Goal: Transaction & Acquisition: Book appointment/travel/reservation

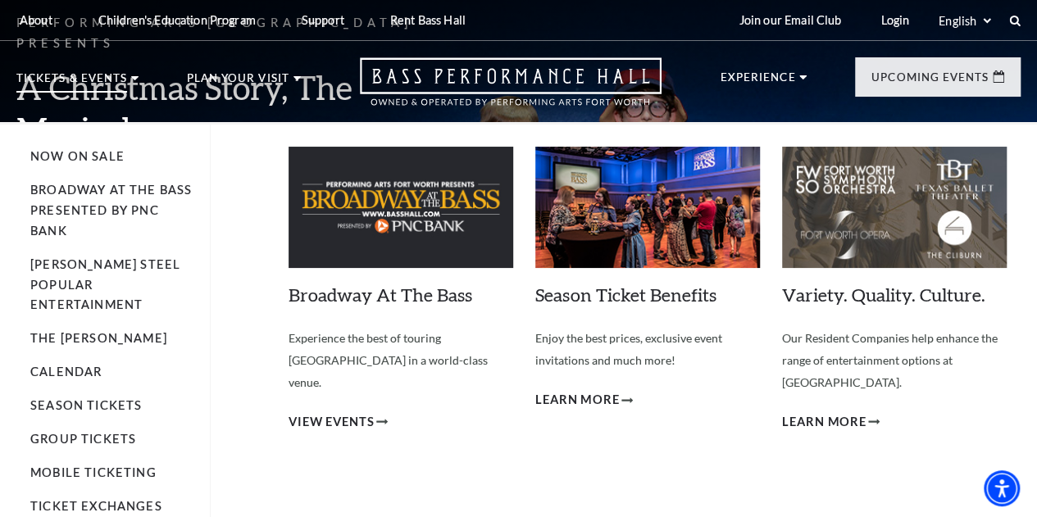
click at [111, 207] on li "Broadway At The Bass presented by PNC Bank" at bounding box center [111, 210] width 163 height 61
click at [95, 196] on link "Broadway At The Bass presented by PNC Bank" at bounding box center [110, 210] width 161 height 55
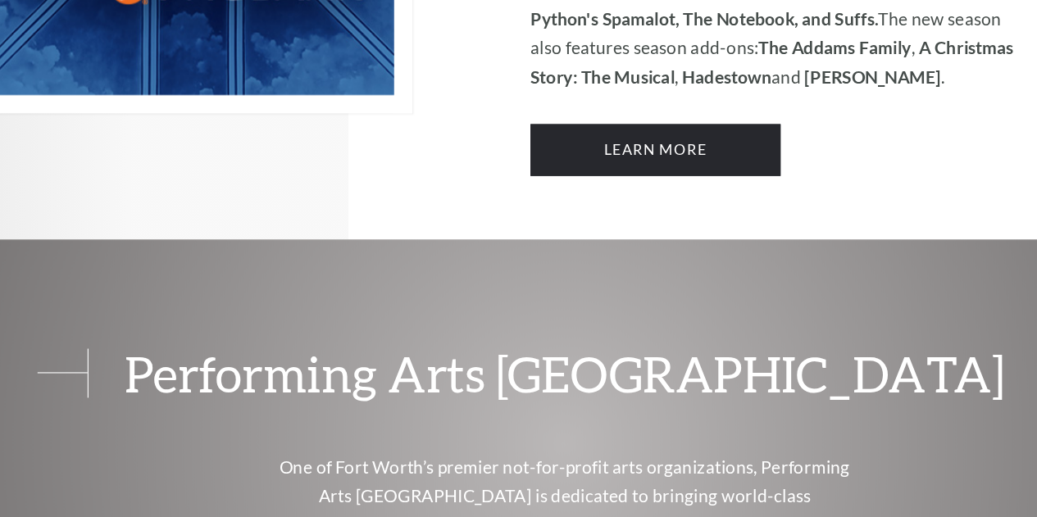
scroll to position [1393, 0]
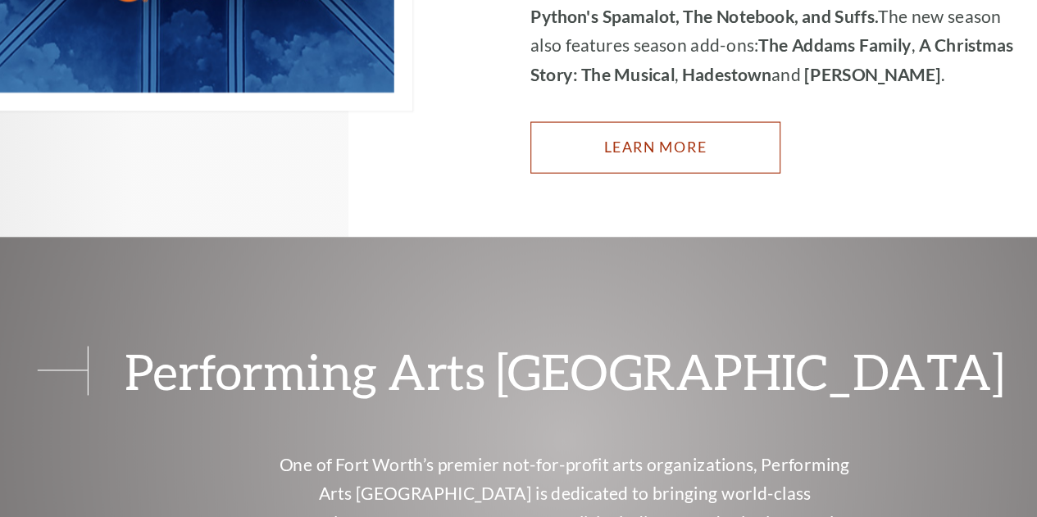
click at [565, 149] on link "Learn More" at bounding box center [600, 170] width 225 height 46
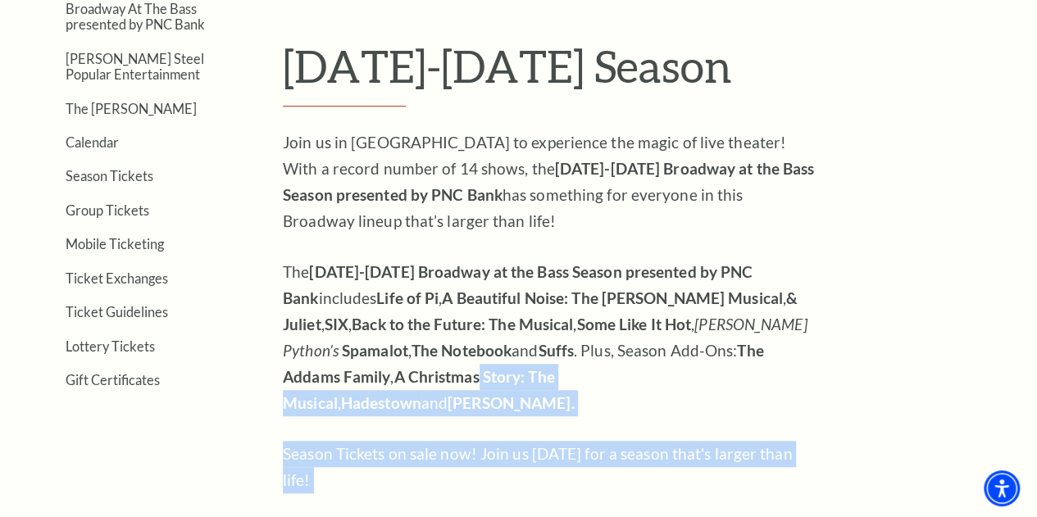
scroll to position [647, 0]
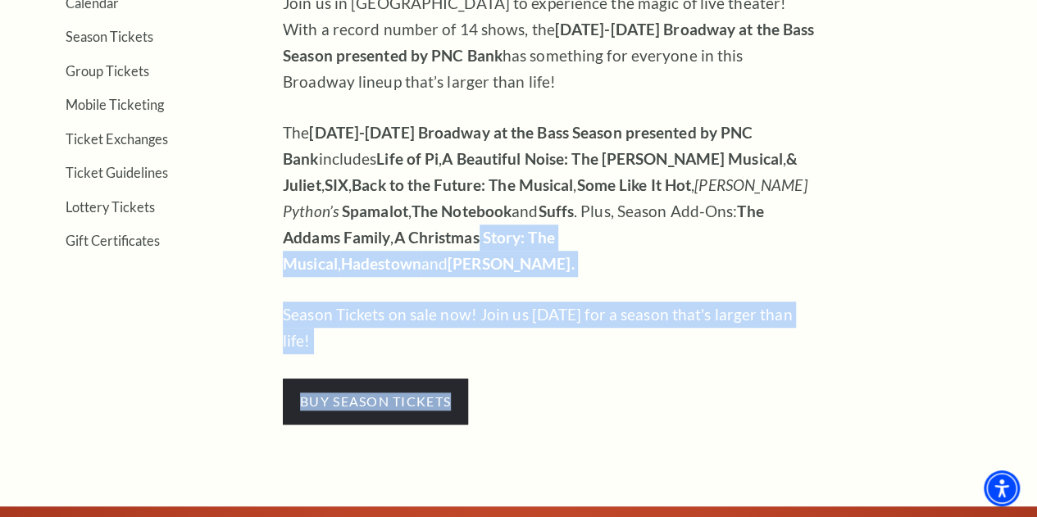
drag, startPoint x: 382, startPoint y: 475, endPoint x: 345, endPoint y: 556, distance: 89.1
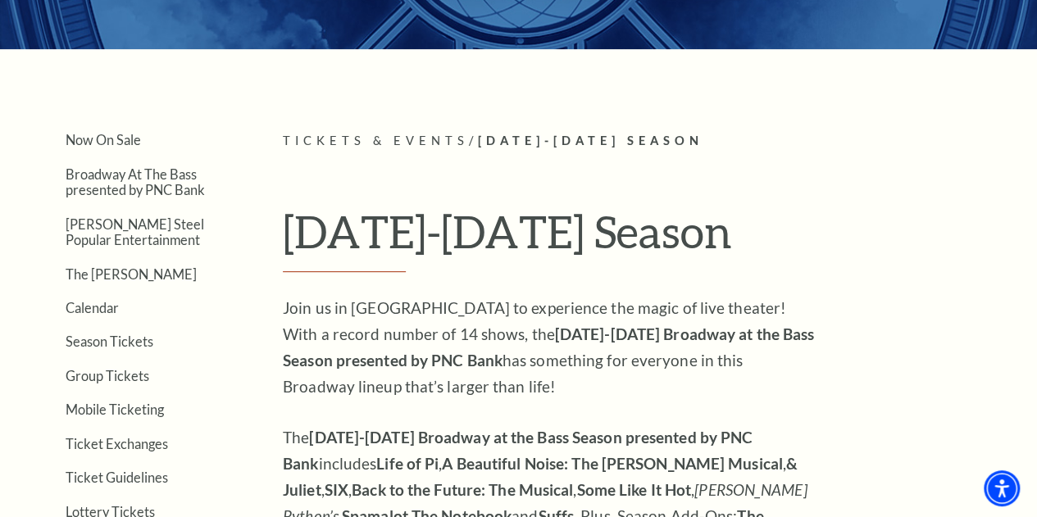
scroll to position [0, 0]
